Goal: Information Seeking & Learning: Learn about a topic

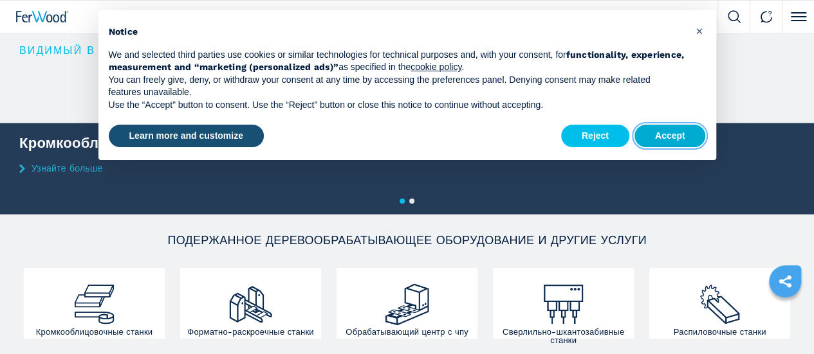
click at [673, 140] on button "Accept" at bounding box center [669, 136] width 71 height 23
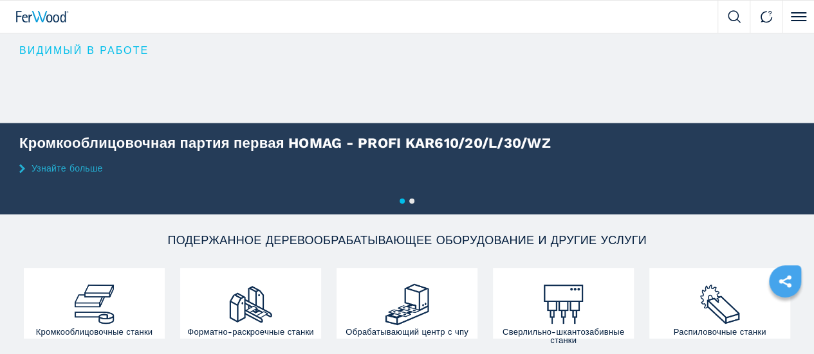
click at [0, 0] on button "Оборудование" at bounding box center [0, 0] width 0 height 0
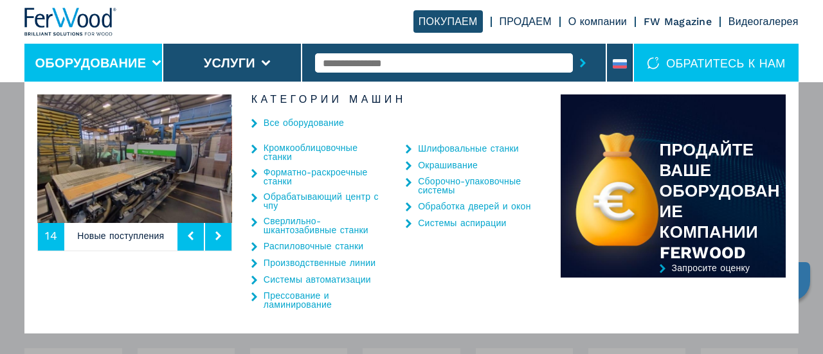
click at [432, 166] on link "Окрашивание" at bounding box center [448, 165] width 60 height 9
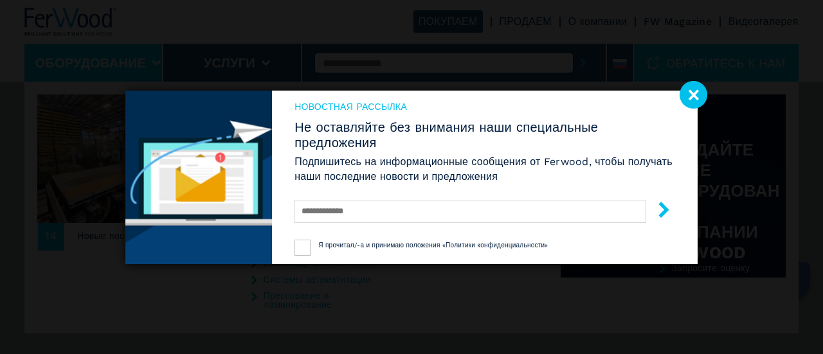
select select "**********"
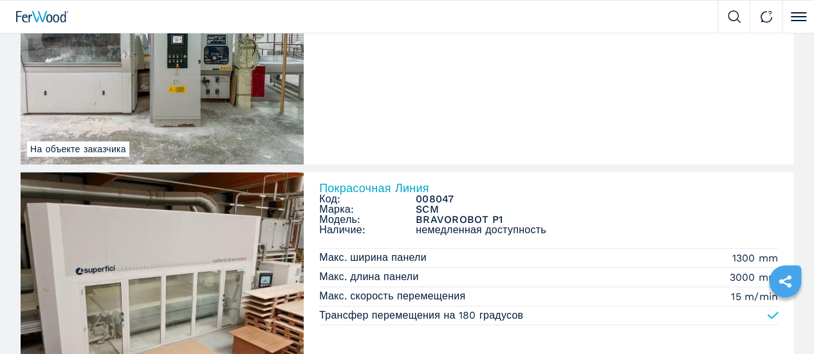
scroll to position [322, 0]
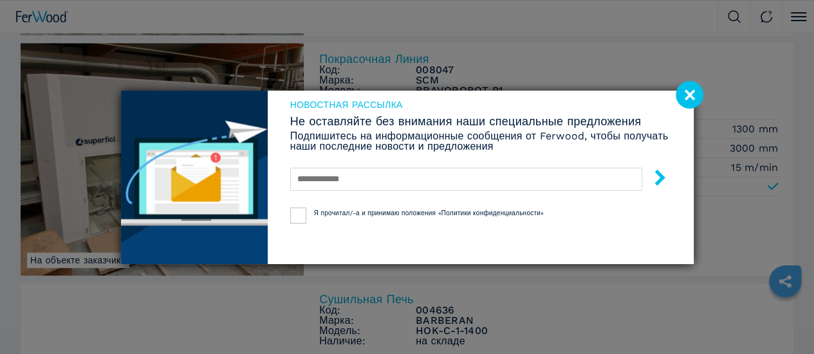
click at [690, 98] on image at bounding box center [689, 95] width 28 height 28
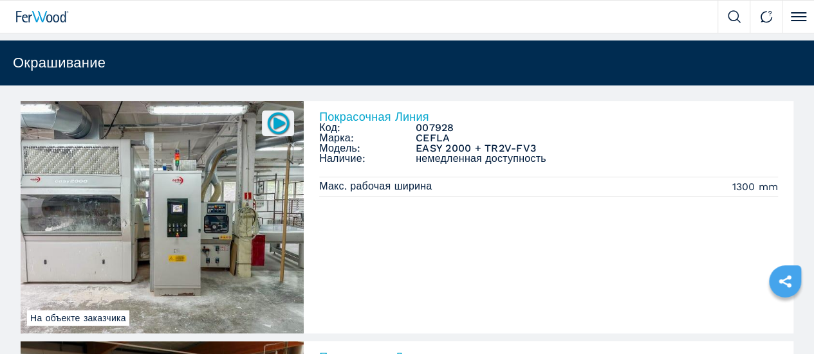
scroll to position [0, 0]
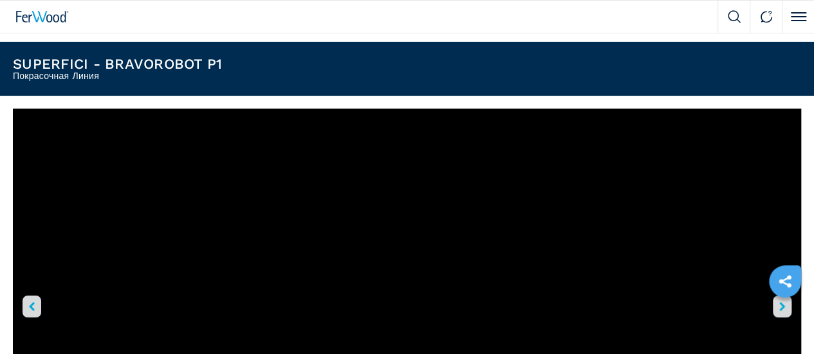
scroll to position [150, 0]
